Goal: Task Accomplishment & Management: Manage account settings

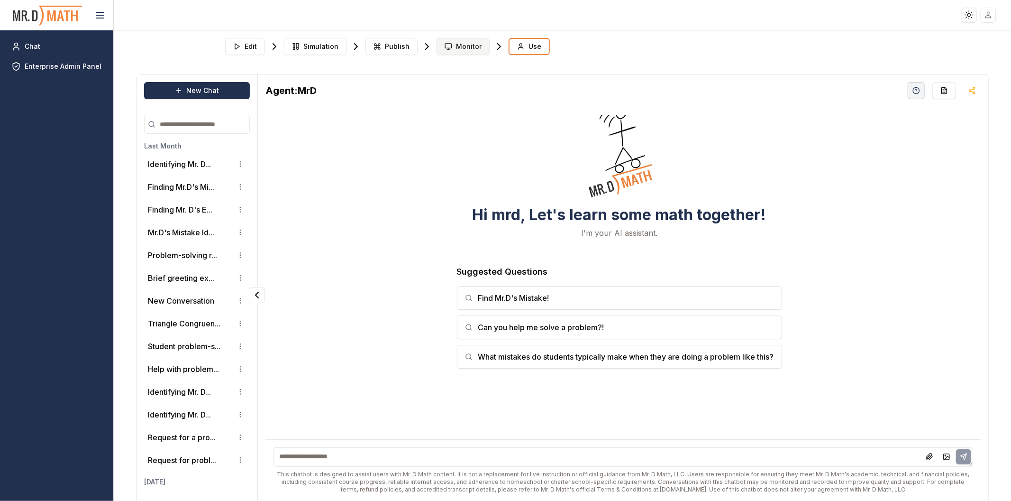
click at [467, 48] on span "Monitor" at bounding box center [469, 46] width 26 height 9
click at [968, 93] on icon "button" at bounding box center [972, 91] width 8 height 8
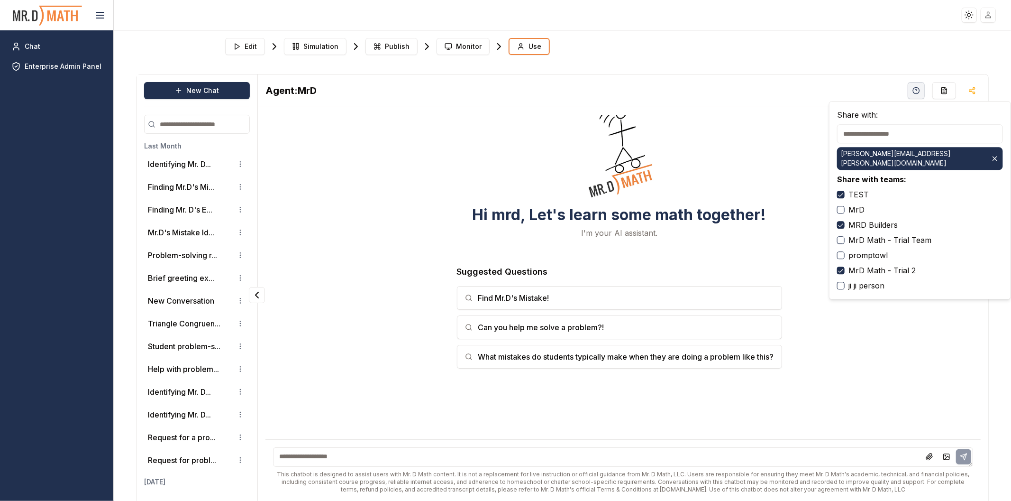
click at [662, 58] on div "Edit Simulation Publish Monitor Use" at bounding box center [562, 46] width 682 height 25
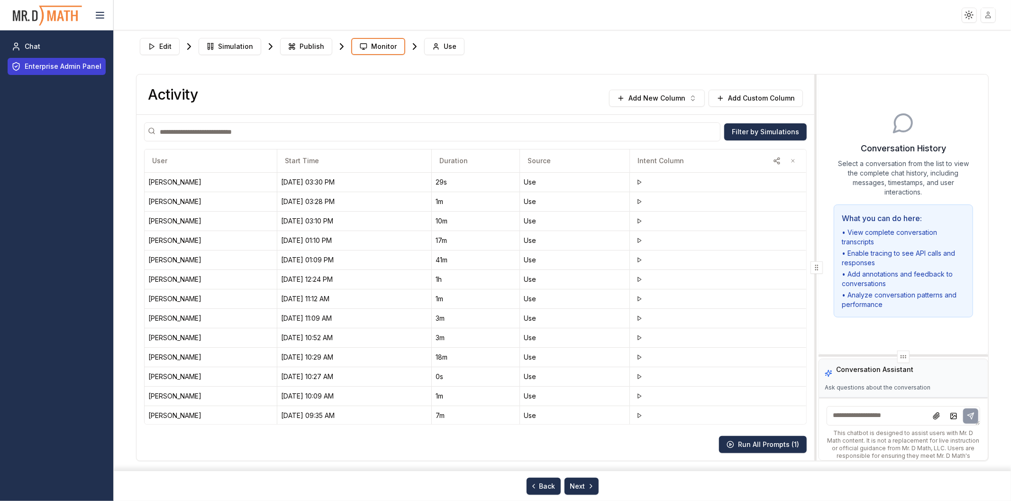
click at [57, 64] on span "Enterprise Admin Panel" at bounding box center [63, 66] width 77 height 9
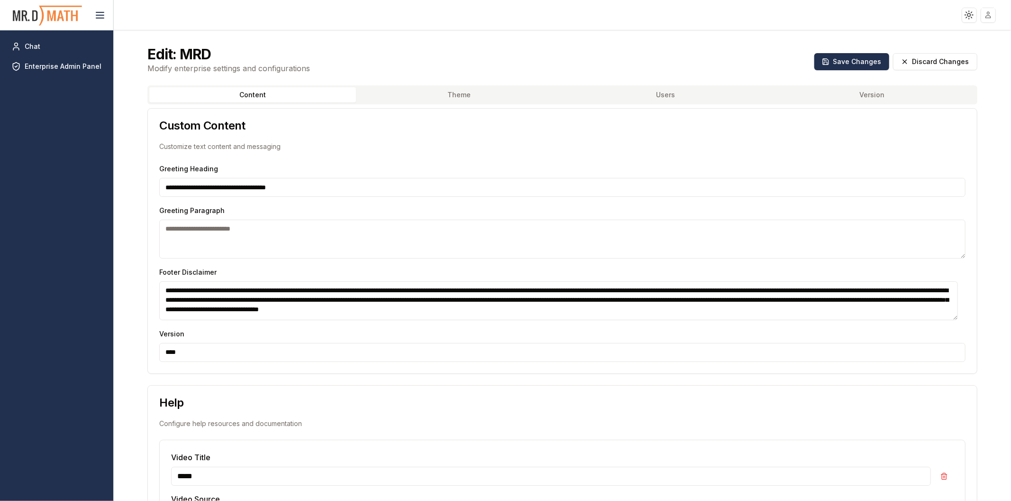
click at [645, 87] on button "Users" at bounding box center [666, 94] width 207 height 15
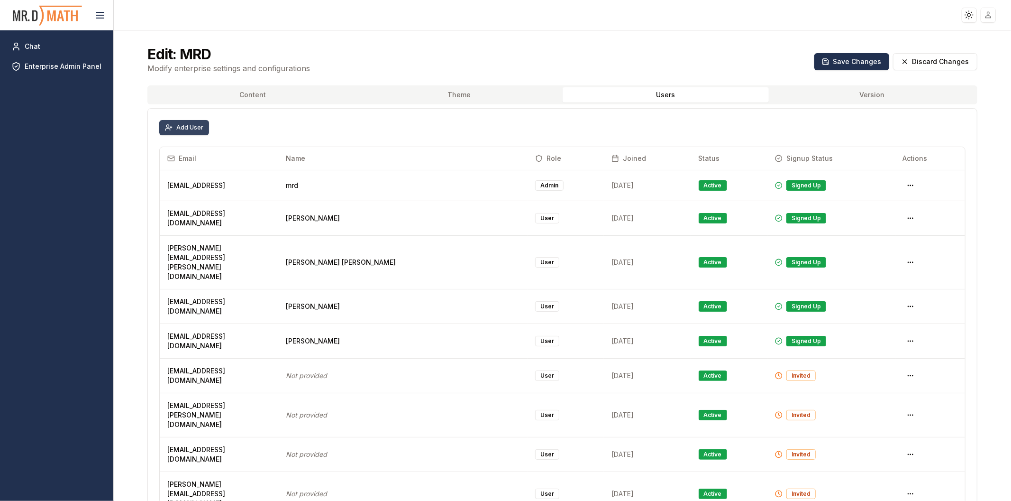
click at [171, 122] on button "Add User" at bounding box center [184, 127] width 50 height 15
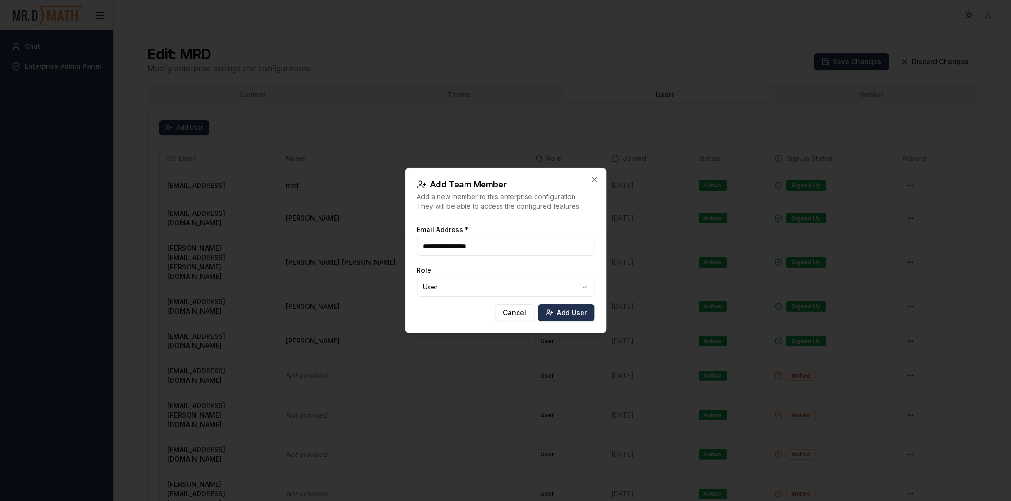
type input "**********"
click at [456, 289] on body "Toggle theme Toggle user menu Chat Enterprise Admin Panel Edit: MRD Modify ente…" at bounding box center [505, 250] width 1011 height 501
click at [570, 316] on button "Add User" at bounding box center [566, 312] width 56 height 17
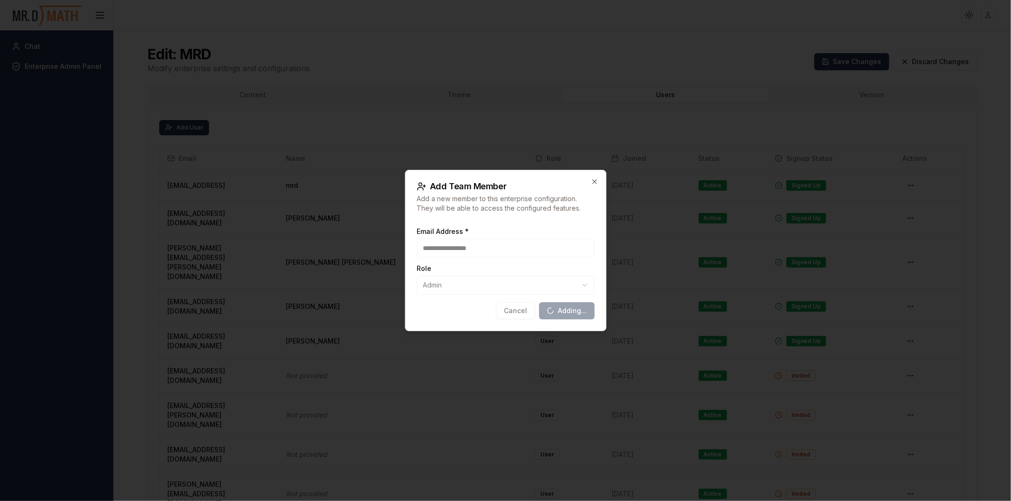
select select "****"
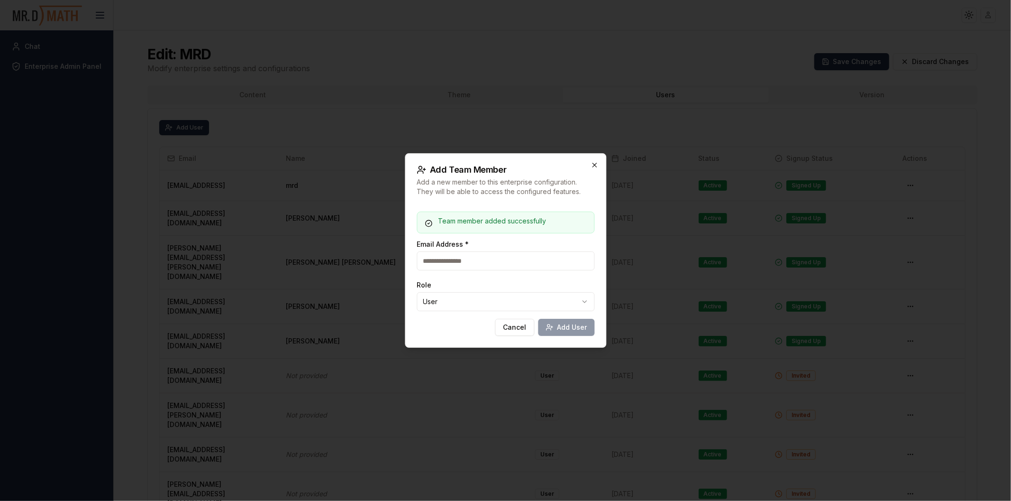
click at [594, 163] on div at bounding box center [505, 250] width 1011 height 501
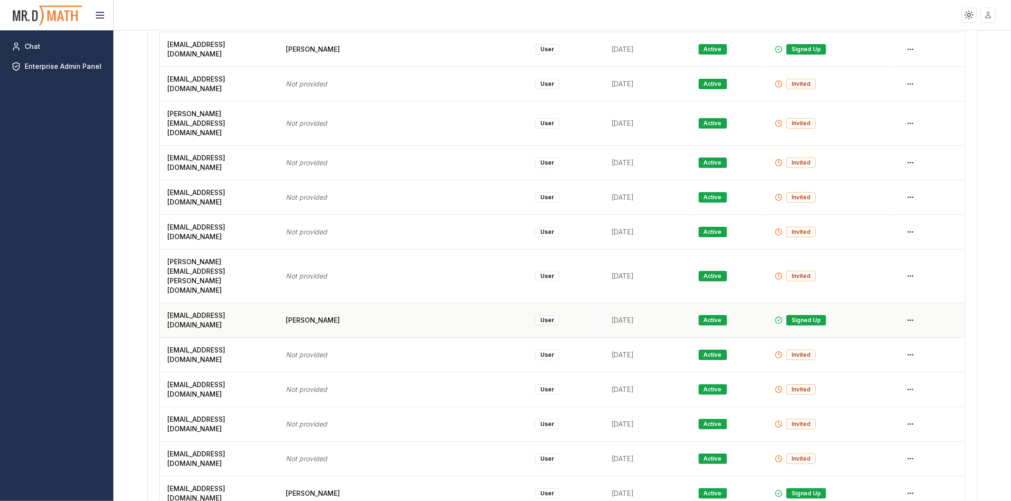
scroll to position [1001, 0]
